Goal: Information Seeking & Learning: Learn about a topic

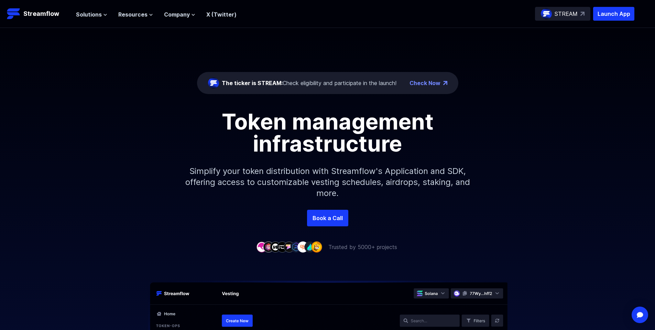
click at [285, 133] on h1 "Token management infrastructure" at bounding box center [328, 132] width 310 height 44
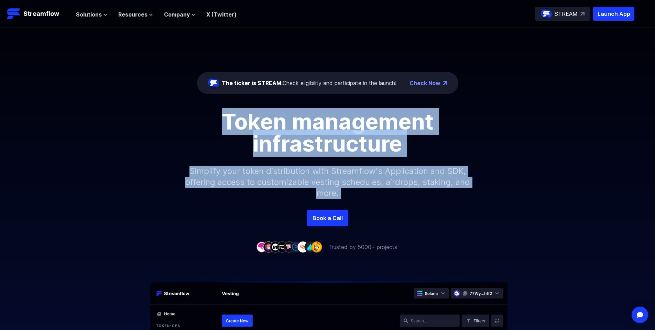
drag, startPoint x: 285, startPoint y: 133, endPoint x: 329, endPoint y: 181, distance: 64.5
click at [329, 181] on div "Token management infrastructure Simplify your token distribution with Streamflo…" at bounding box center [327, 159] width 655 height 99
click at [329, 181] on p "Simplify your token distribution with Streamflow's Application and SDK, offerin…" at bounding box center [328, 181] width 296 height 55
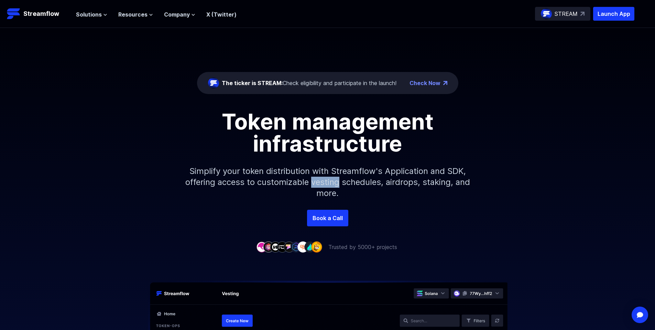
click at [329, 181] on p "Simplify your token distribution with Streamflow's Application and SDK, offerin…" at bounding box center [328, 181] width 296 height 55
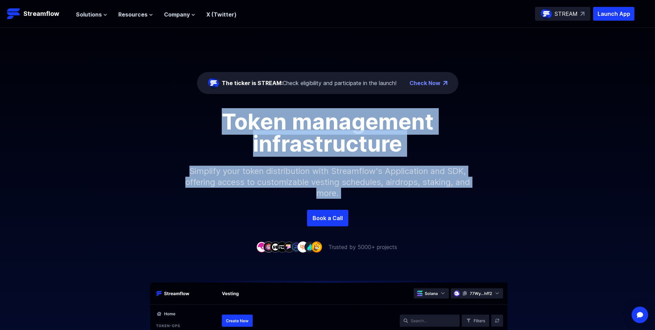
drag, startPoint x: 329, startPoint y: 181, endPoint x: 293, endPoint y: 122, distance: 68.7
click at [293, 122] on div "Token management infrastructure Simplify your token distribution with Streamflo…" at bounding box center [327, 159] width 655 height 99
click at [293, 122] on h1 "Token management infrastructure" at bounding box center [328, 132] width 310 height 44
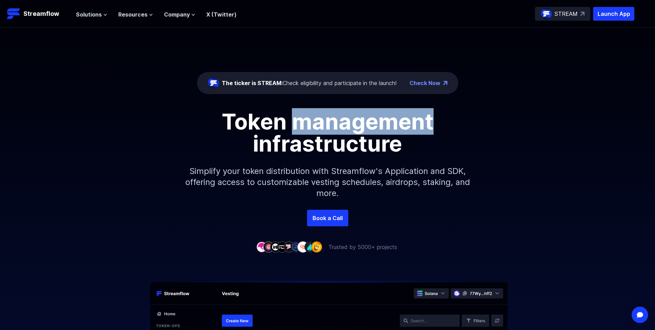
click at [293, 122] on h1 "Token management infrastructure" at bounding box center [328, 132] width 310 height 44
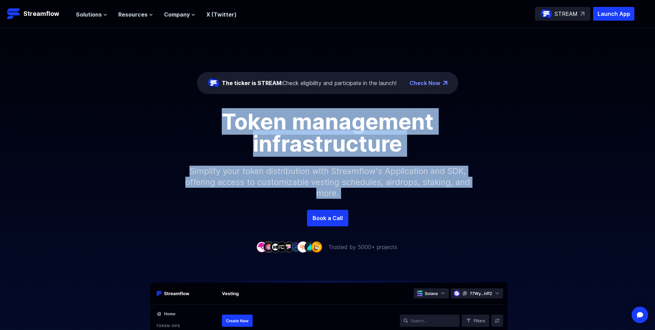
drag, startPoint x: 293, startPoint y: 122, endPoint x: 319, endPoint y: 175, distance: 59.4
click at [319, 175] on div "Token management infrastructure Simplify your token distribution with Streamflo…" at bounding box center [327, 159] width 655 height 99
click at [319, 175] on p "Simplify your token distribution with Streamflow's Application and SDK, offerin…" at bounding box center [328, 181] width 296 height 55
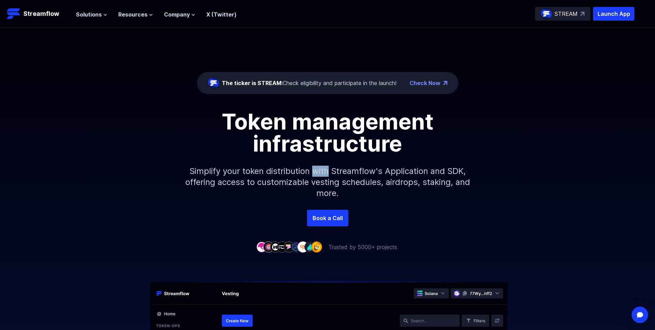
click at [319, 175] on p "Simplify your token distribution with Streamflow's Application and SDK, offerin…" at bounding box center [328, 181] width 296 height 55
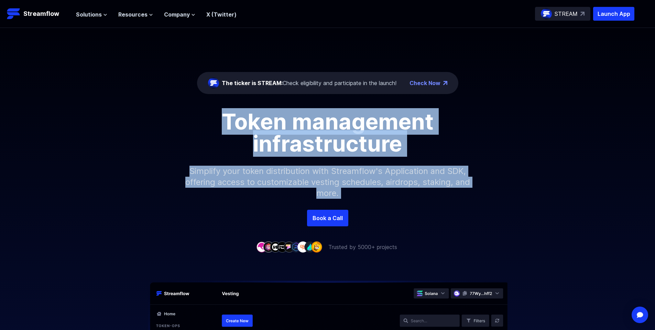
drag, startPoint x: 319, startPoint y: 175, endPoint x: 295, endPoint y: 128, distance: 52.9
click at [295, 128] on div "Token management infrastructure Simplify your token distribution with Streamflo…" at bounding box center [327, 159] width 655 height 99
click at [295, 128] on h1 "Token management infrastructure" at bounding box center [328, 132] width 310 height 44
drag, startPoint x: 295, startPoint y: 128, endPoint x: 337, endPoint y: 205, distance: 87.3
click at [337, 205] on div "Token management infrastructure Simplify your token distribution with Streamflo…" at bounding box center [327, 159] width 655 height 99
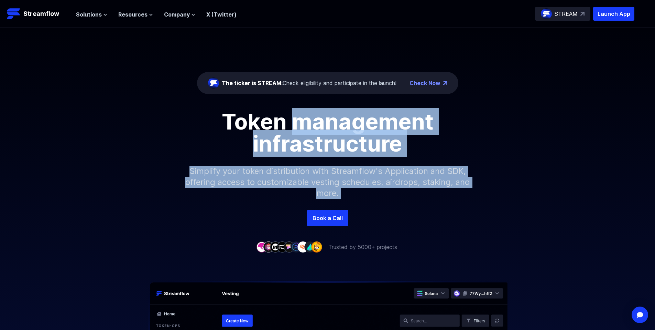
click at [334, 201] on p "Simplify your token distribution with Streamflow's Application and SDK, offerin…" at bounding box center [328, 181] width 296 height 55
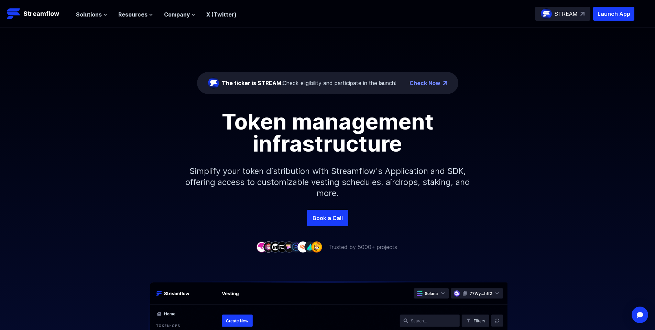
click at [334, 201] on p "Simplify your token distribution with Streamflow's Application and SDK, offerin…" at bounding box center [328, 181] width 296 height 55
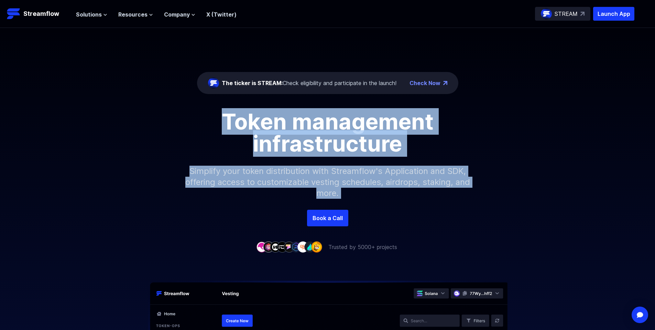
drag, startPoint x: 334, startPoint y: 201, endPoint x: 282, endPoint y: 138, distance: 80.9
click at [282, 138] on div "Token management infrastructure Simplify your token distribution with Streamflo…" at bounding box center [327, 159] width 655 height 99
click at [282, 138] on h1 "Token management infrastructure" at bounding box center [328, 132] width 310 height 44
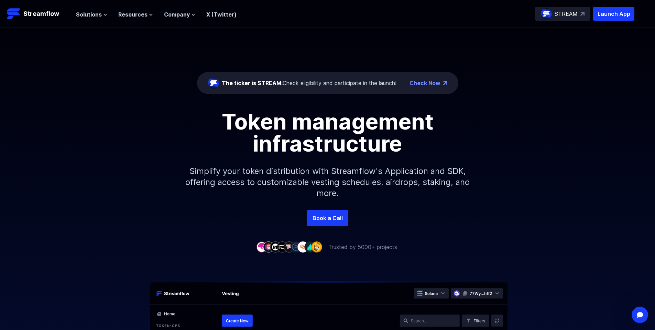
click at [238, 143] on h1 "Token management infrastructure" at bounding box center [328, 132] width 310 height 44
click at [103, 15] on icon at bounding box center [105, 15] width 4 height 4
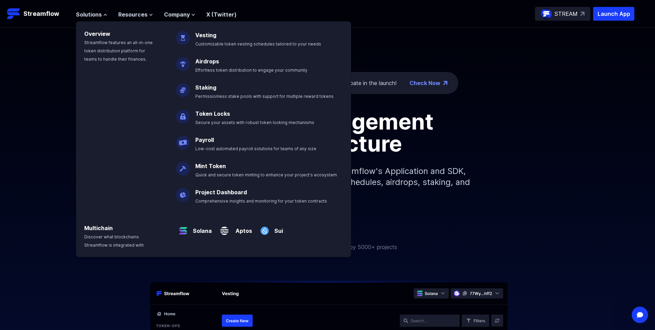
click at [56, 107] on div "The ticker is STREAM: Check eligibility and participate in the launch! Check No…" at bounding box center [327, 119] width 655 height 182
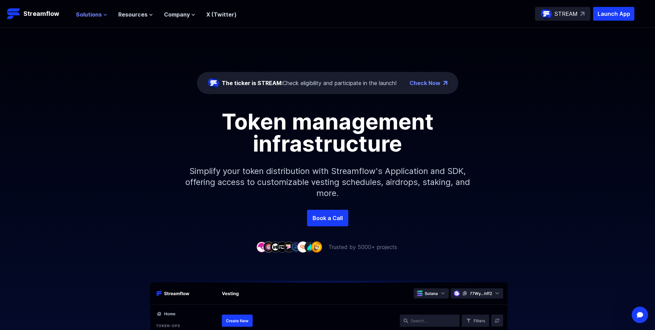
click at [90, 13] on span "Solutions" at bounding box center [89, 14] width 26 height 8
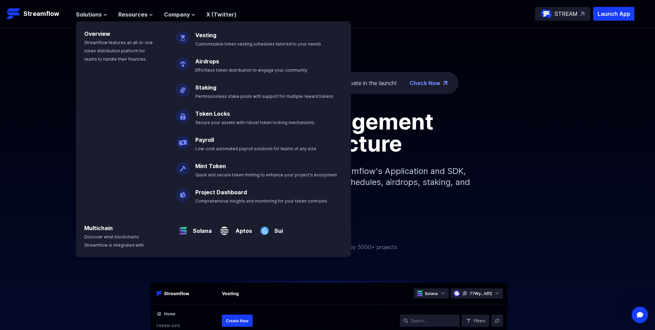
click at [383, 179] on p "Simplify your token distribution with Streamflow's Application and SDK, offerin…" at bounding box center [328, 181] width 296 height 55
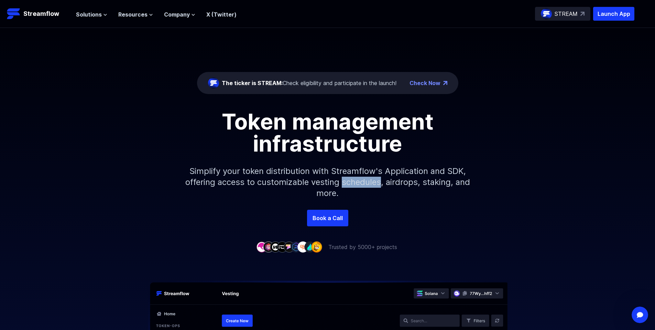
click at [383, 179] on p "Simplify your token distribution with Streamflow's Application and SDK, offerin…" at bounding box center [328, 181] width 296 height 55
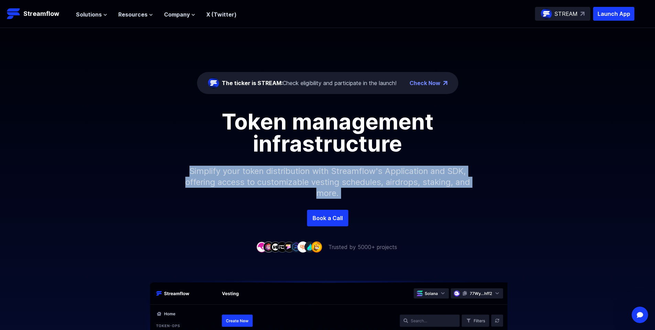
click at [383, 179] on p "Simplify your token distribution with Streamflow's Application and SDK, offerin…" at bounding box center [328, 181] width 296 height 55
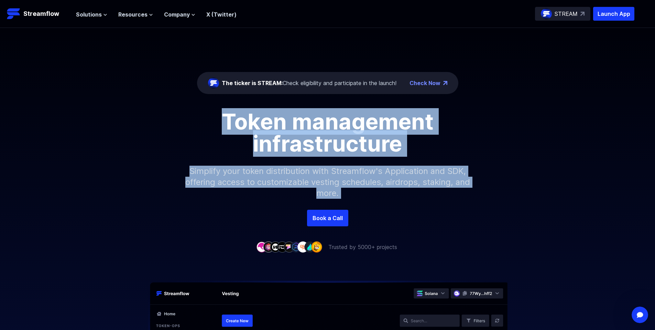
drag, startPoint x: 383, startPoint y: 179, endPoint x: 258, endPoint y: 124, distance: 135.7
click at [258, 124] on div "Token management infrastructure Simplify your token distribution with Streamflo…" at bounding box center [327, 159] width 655 height 99
click at [258, 124] on h1 "Token management infrastructure" at bounding box center [328, 132] width 310 height 44
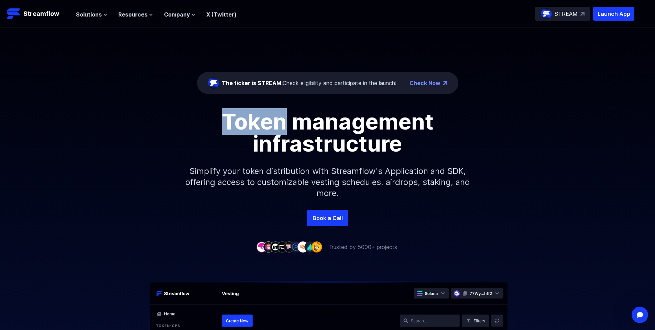
click at [258, 124] on h1 "Token management infrastructure" at bounding box center [328, 132] width 310 height 44
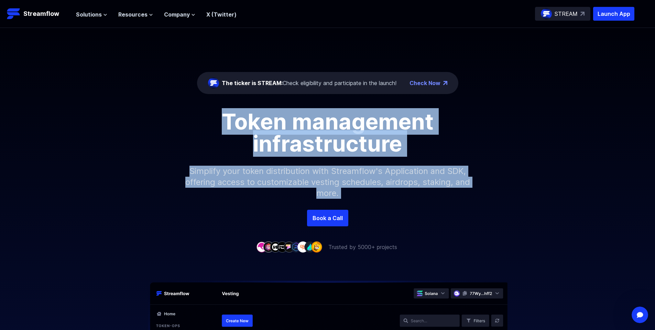
drag, startPoint x: 258, startPoint y: 124, endPoint x: 376, endPoint y: 208, distance: 145.0
click at [376, 208] on div "Token management infrastructure Simplify your token distribution with Streamflo…" at bounding box center [327, 159] width 655 height 99
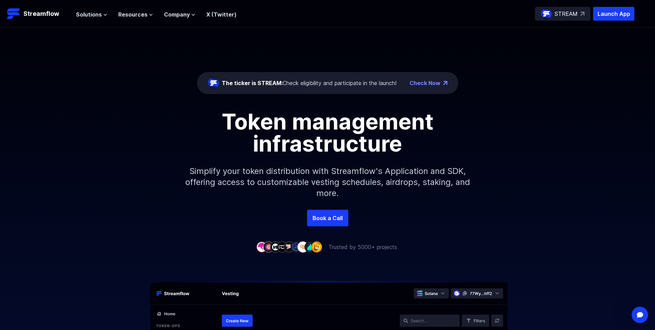
click at [373, 201] on p "Simplify your token distribution with Streamflow's Application and SDK, offerin…" at bounding box center [328, 181] width 296 height 55
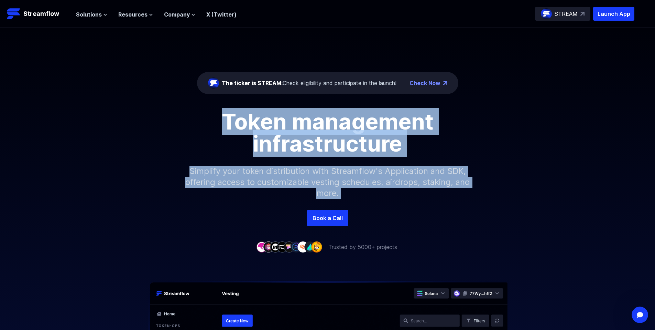
drag, startPoint x: 373, startPoint y: 201, endPoint x: 226, endPoint y: 129, distance: 164.0
click at [226, 129] on div "Token management infrastructure Simplify your token distribution with Streamflo…" at bounding box center [327, 159] width 655 height 99
click at [226, 129] on h1 "Token management infrastructure" at bounding box center [328, 132] width 310 height 44
drag, startPoint x: 226, startPoint y: 129, endPoint x: 352, endPoint y: 195, distance: 142.3
click at [352, 195] on div "Token management infrastructure Simplify your token distribution with Streamflo…" at bounding box center [327, 159] width 655 height 99
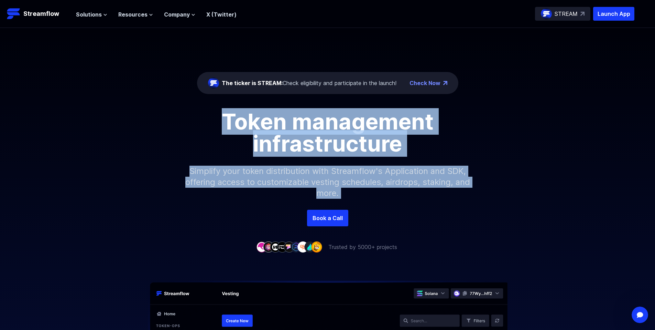
click at [352, 195] on p "Simplify your token distribution with Streamflow's Application and SDK, offerin…" at bounding box center [328, 181] width 296 height 55
drag, startPoint x: 352, startPoint y: 195, endPoint x: 260, endPoint y: 127, distance: 114.1
click at [260, 127] on div "Token management infrastructure Simplify your token distribution with Streamflo…" at bounding box center [327, 159] width 655 height 99
click at [260, 127] on h1 "Token management infrastructure" at bounding box center [328, 132] width 310 height 44
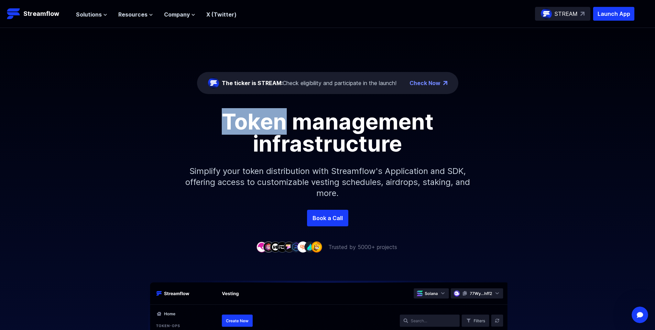
click at [260, 127] on h1 "Token management infrastructure" at bounding box center [328, 132] width 310 height 44
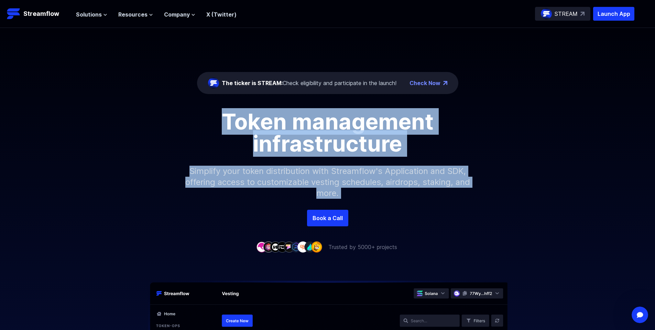
drag, startPoint x: 260, startPoint y: 127, endPoint x: 334, endPoint y: 183, distance: 92.7
click at [334, 183] on div "Token management infrastructure Simplify your token distribution with Streamflo…" at bounding box center [327, 159] width 655 height 99
click at [334, 183] on p "Simplify your token distribution with Streamflow's Application and SDK, offerin…" at bounding box center [328, 181] width 296 height 55
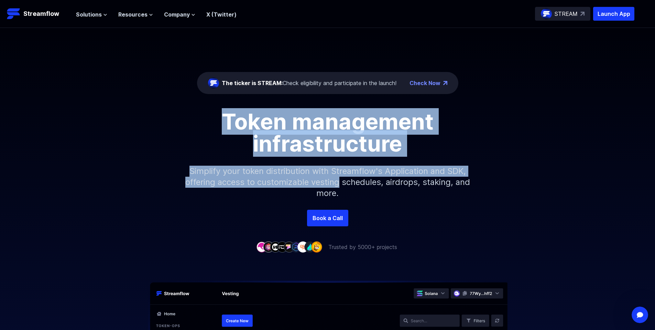
drag, startPoint x: 334, startPoint y: 183, endPoint x: 229, endPoint y: 111, distance: 127.3
click at [229, 111] on div "Token management infrastructure Simplify your token distribution with Streamflo…" at bounding box center [327, 159] width 655 height 99
click at [229, 111] on h1 "Token management infrastructure" at bounding box center [328, 132] width 310 height 44
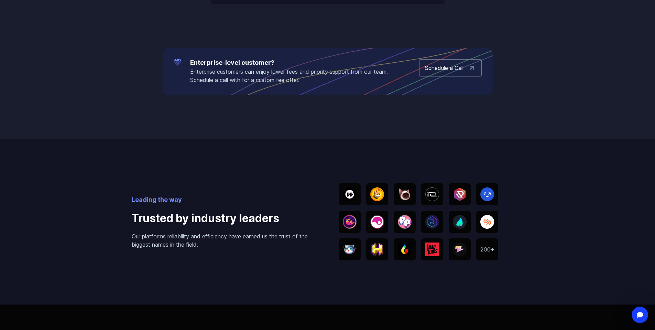
scroll to position [1141, 0]
